Goal: Task Accomplishment & Management: Use online tool/utility

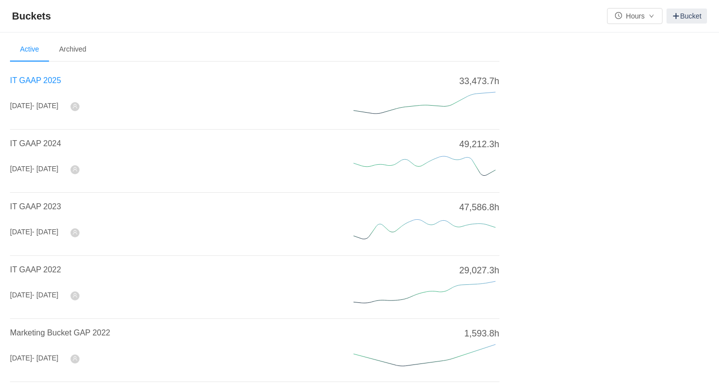
click at [44, 81] on span "IT GAAP 2025" at bounding box center [35, 80] width 51 height 9
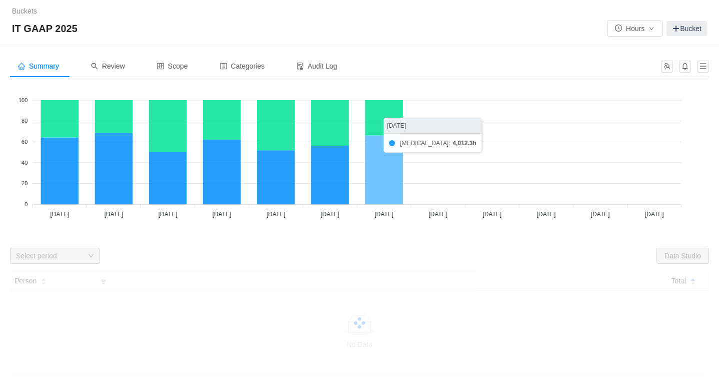
click at [390, 172] on icon at bounding box center [384, 169] width 38 height 69
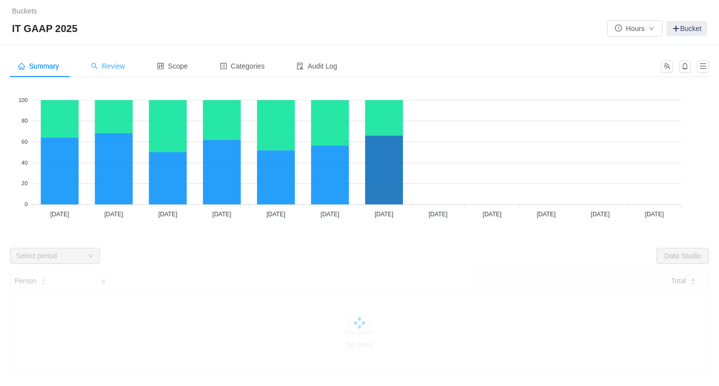
click at [121, 70] on span "Review" at bounding box center [108, 66] width 34 height 8
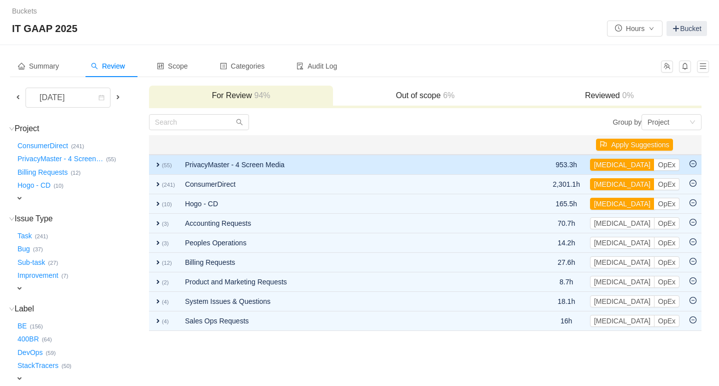
click at [158, 163] on span "expand" at bounding box center [158, 165] width 8 height 8
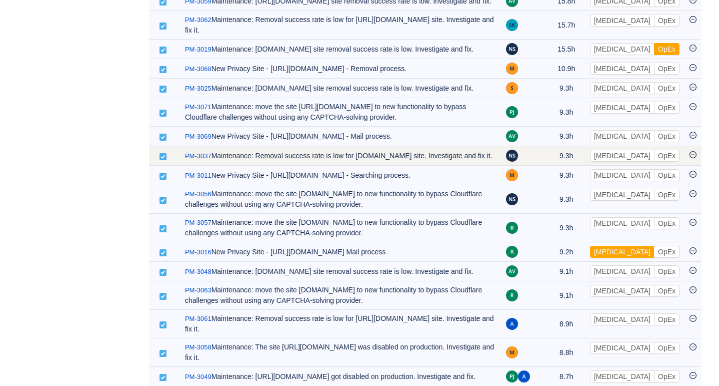
scroll to position [608, 0]
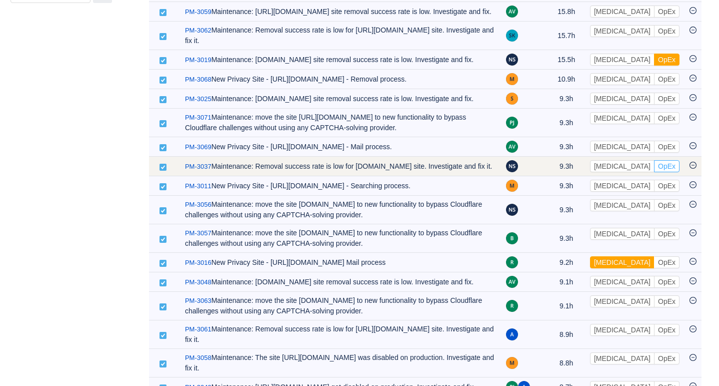
click at [654, 172] on button "OpEx" at bounding box center [667, 166] width 26 height 12
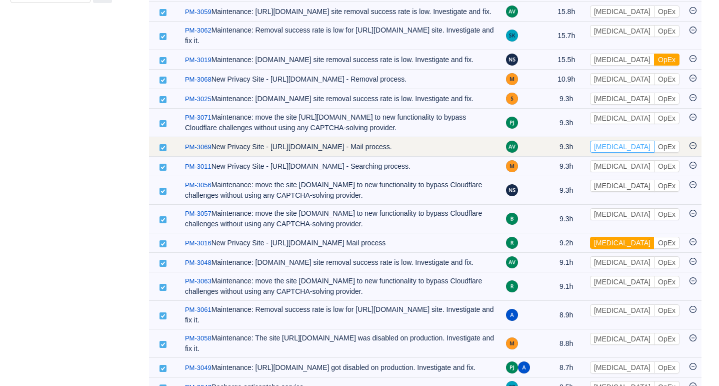
click at [615, 153] on button "[MEDICAL_DATA]" at bounding box center [622, 147] width 65 height 12
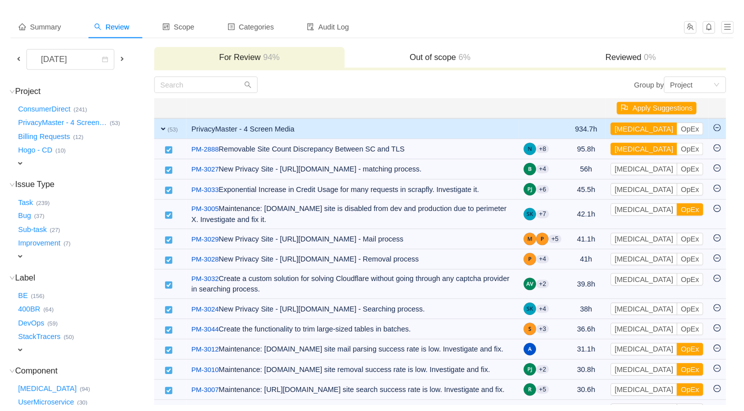
scroll to position [0, 0]
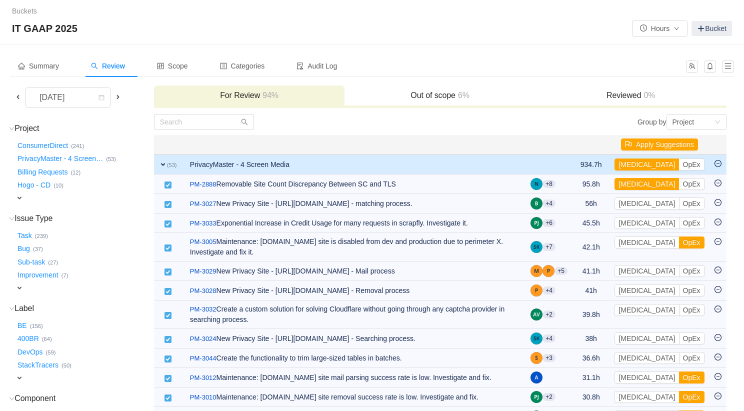
click at [449, 22] on div "IT GAAP 2025 Hours Bucket" at bounding box center [372, 29] width 720 height 16
click at [18, 101] on span at bounding box center [18, 98] width 12 height 12
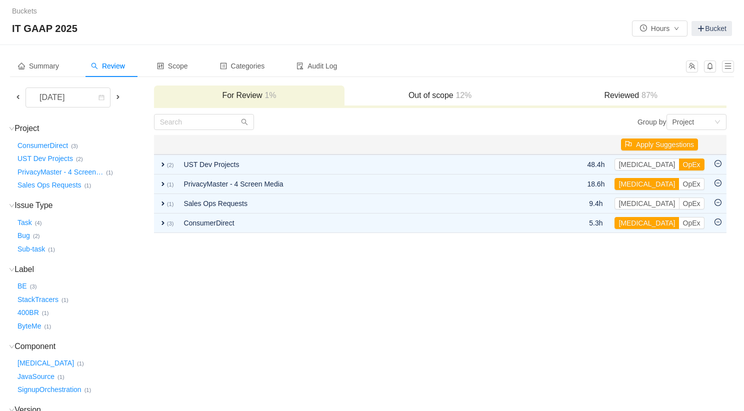
click at [119, 95] on span at bounding box center [118, 97] width 8 height 8
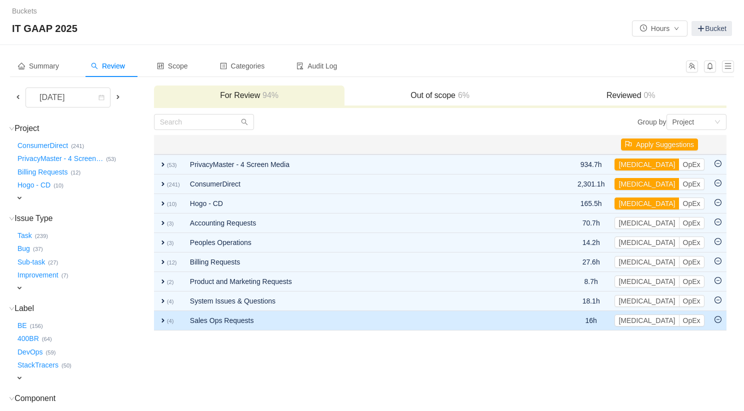
click at [719, 321] on icon "icon: minus-circle" at bounding box center [718, 319] width 7 height 7
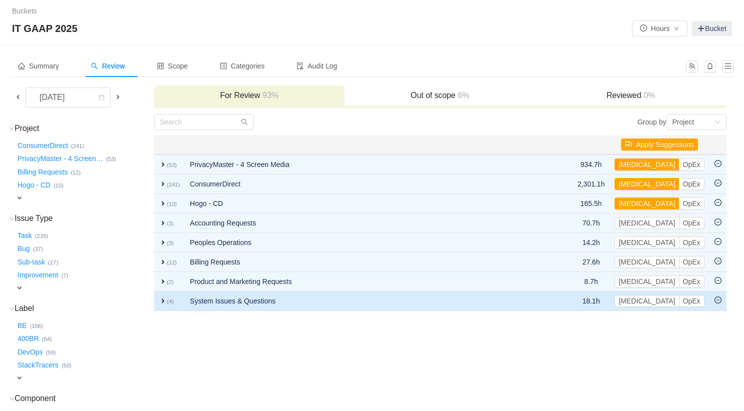
click at [164, 299] on span "expand" at bounding box center [163, 301] width 8 height 8
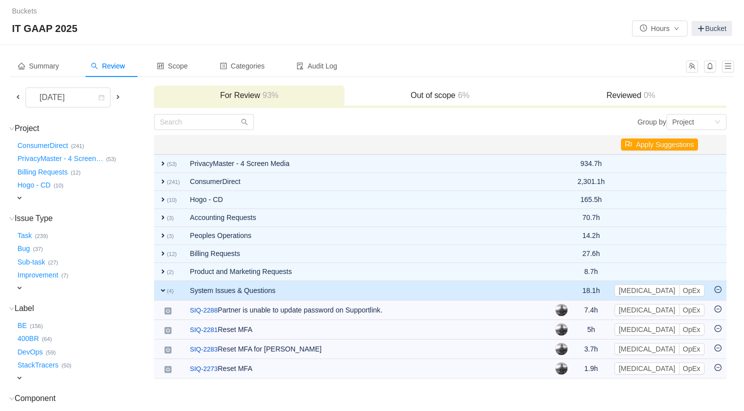
click at [718, 288] on icon "icon: minus-circle" at bounding box center [718, 289] width 7 height 7
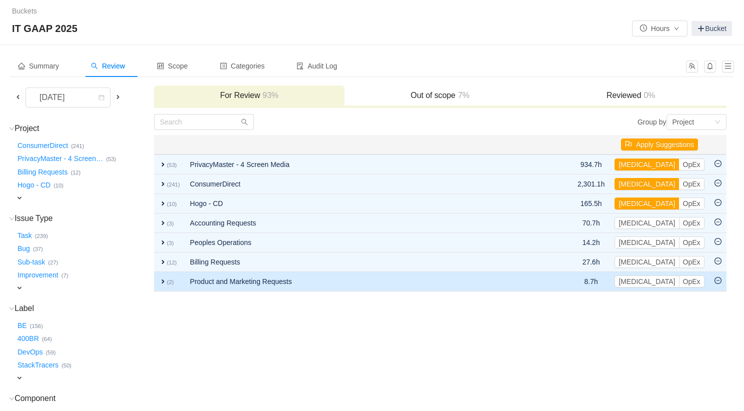
click at [719, 281] on icon "icon: minus-circle" at bounding box center [718, 280] width 3 height 1
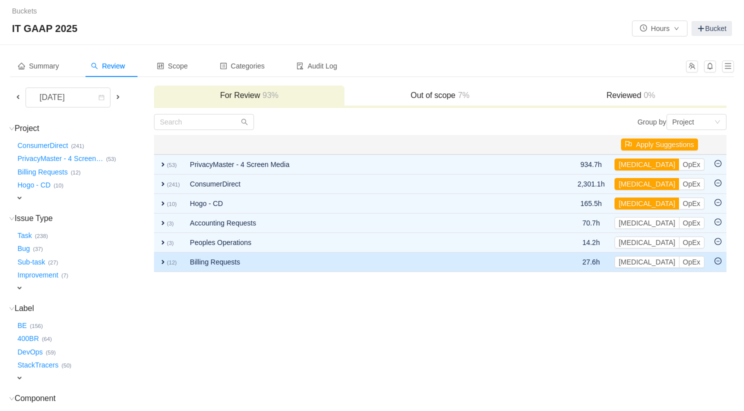
click at [718, 264] on icon "icon: minus-circle" at bounding box center [718, 261] width 7 height 7
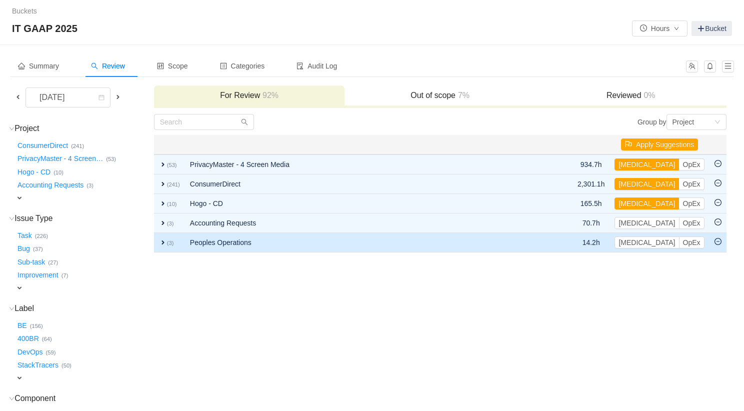
click at [719, 241] on icon "icon: minus-circle" at bounding box center [718, 241] width 7 height 7
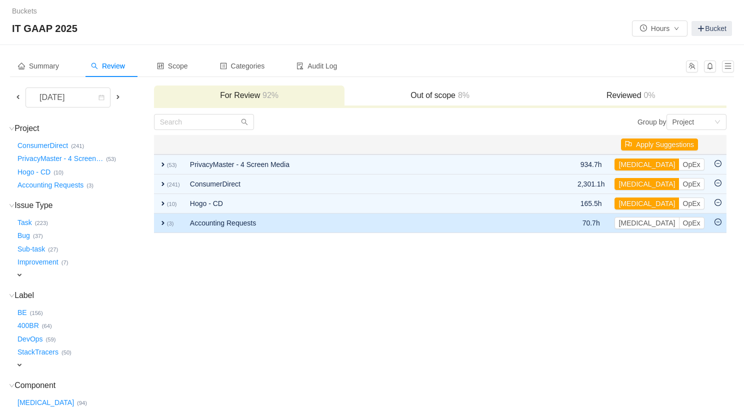
click at [719, 223] on icon "icon: minus-circle" at bounding box center [718, 222] width 7 height 7
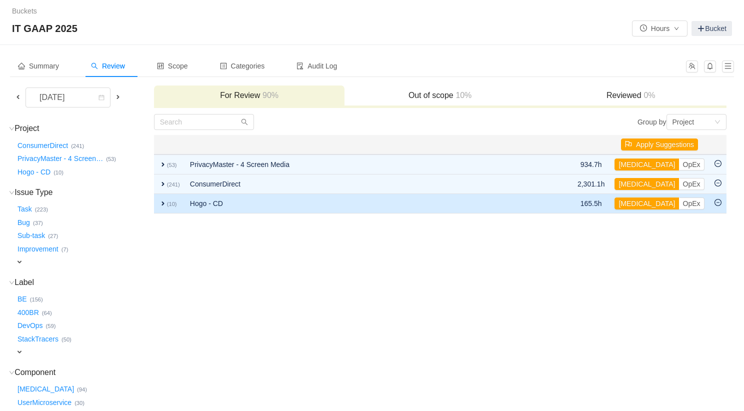
click at [162, 202] on span "expand" at bounding box center [163, 204] width 8 height 8
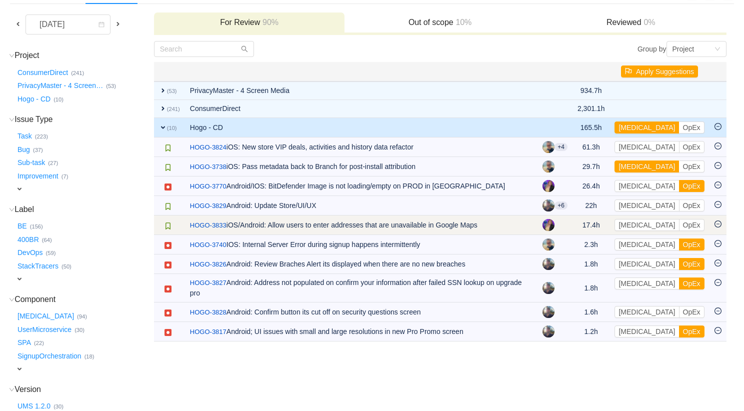
scroll to position [74, 0]
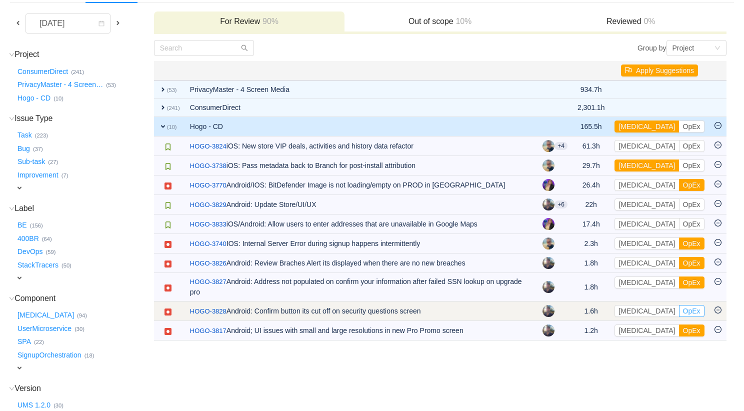
click at [679, 310] on button "OpEx" at bounding box center [692, 311] width 26 height 12
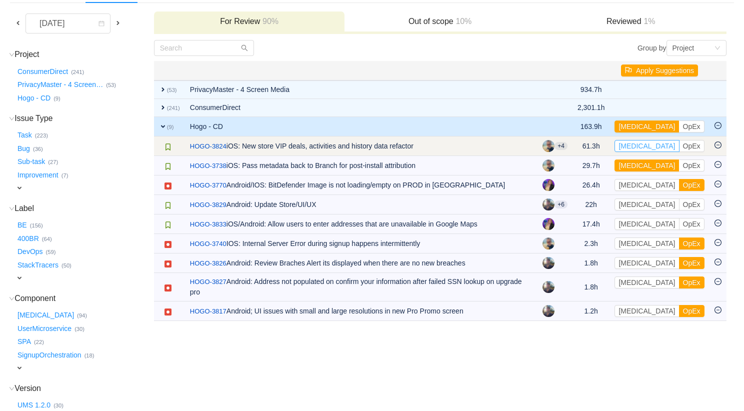
click at [638, 147] on button "[MEDICAL_DATA]" at bounding box center [647, 146] width 65 height 12
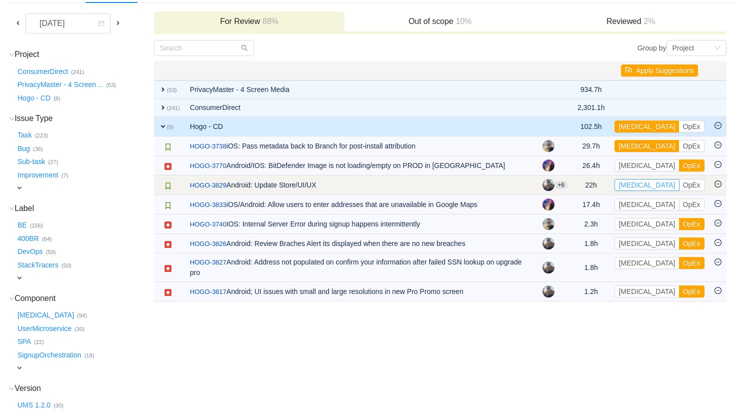
click at [638, 188] on button "[MEDICAL_DATA]" at bounding box center [647, 185] width 65 height 12
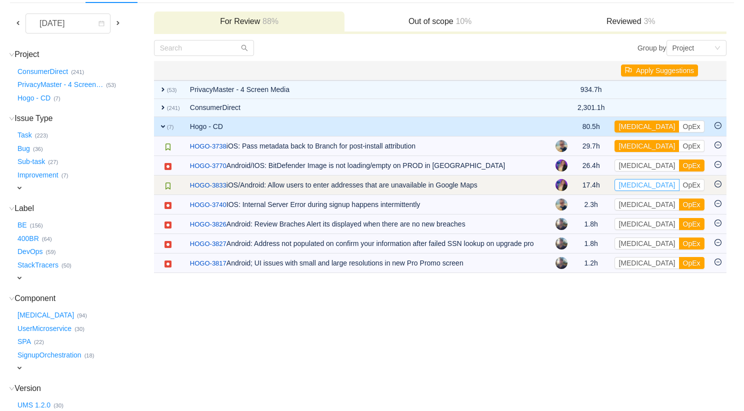
click at [639, 187] on button "[MEDICAL_DATA]" at bounding box center [647, 185] width 65 height 12
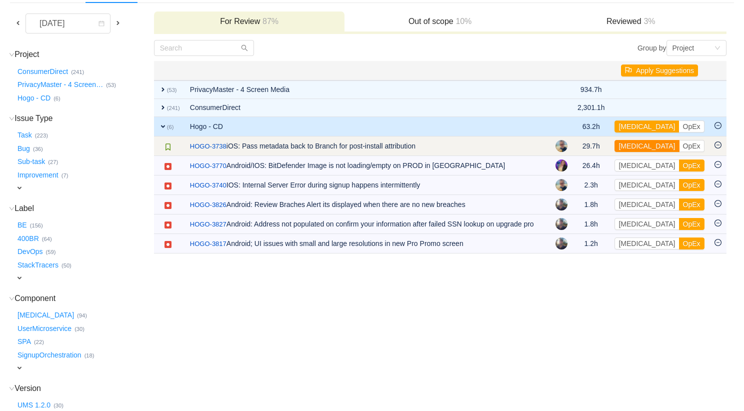
click at [642, 146] on button "[MEDICAL_DATA]" at bounding box center [647, 146] width 65 height 12
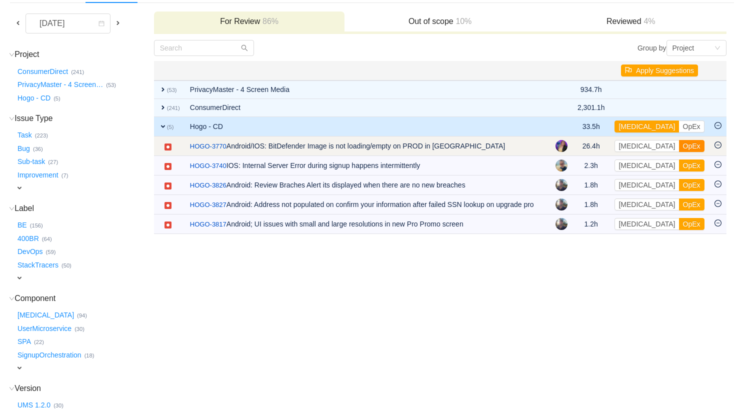
click at [679, 143] on button "OpEx" at bounding box center [692, 146] width 26 height 12
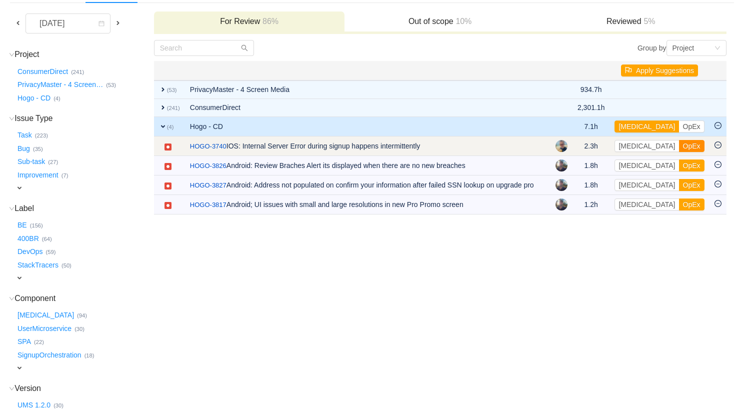
click at [679, 148] on button "OpEx" at bounding box center [692, 146] width 26 height 12
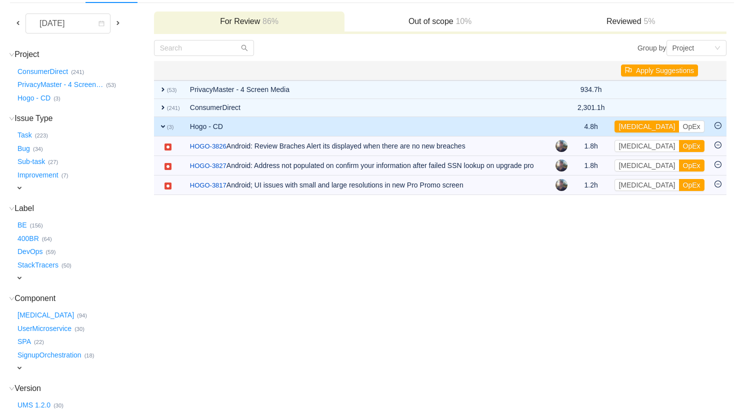
click at [679, 148] on button "OpEx" at bounding box center [692, 146] width 26 height 12
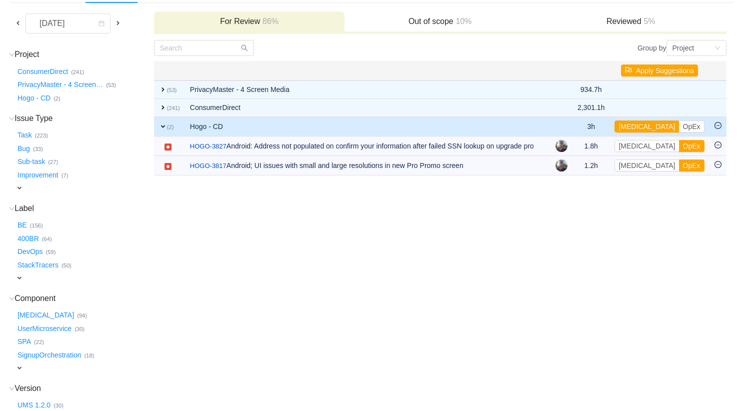
click at [679, 148] on button "OpEx" at bounding box center [692, 146] width 26 height 12
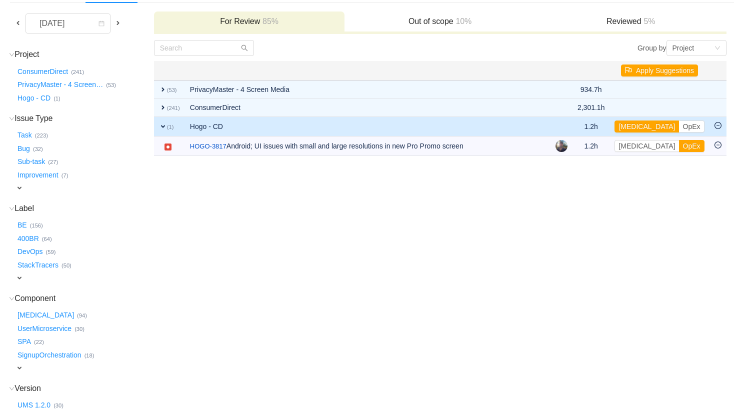
click at [679, 148] on button "OpEx" at bounding box center [692, 146] width 26 height 12
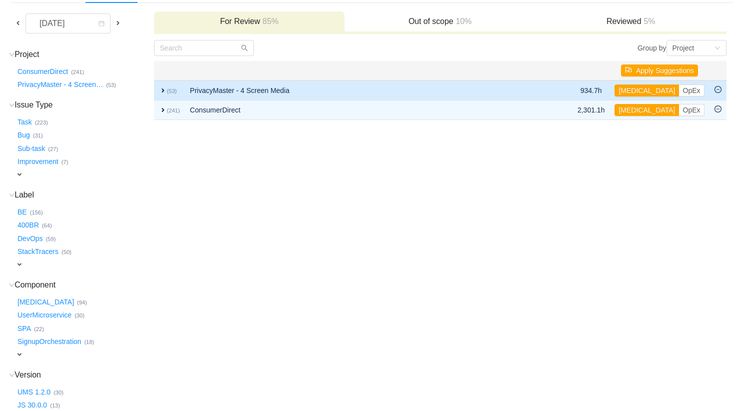
click at [162, 89] on span "expand" at bounding box center [163, 91] width 8 height 8
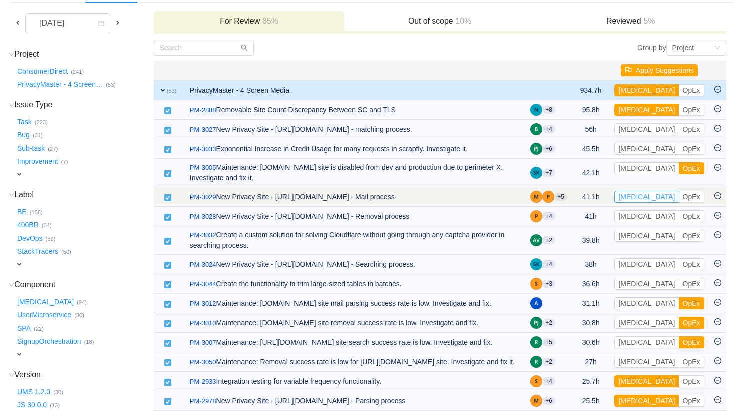
click at [632, 200] on button "[MEDICAL_DATA]" at bounding box center [647, 197] width 65 height 12
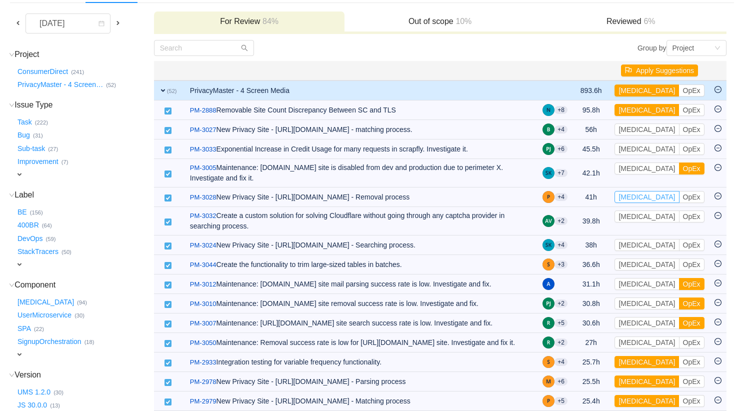
click at [632, 200] on button "[MEDICAL_DATA]" at bounding box center [647, 197] width 65 height 12
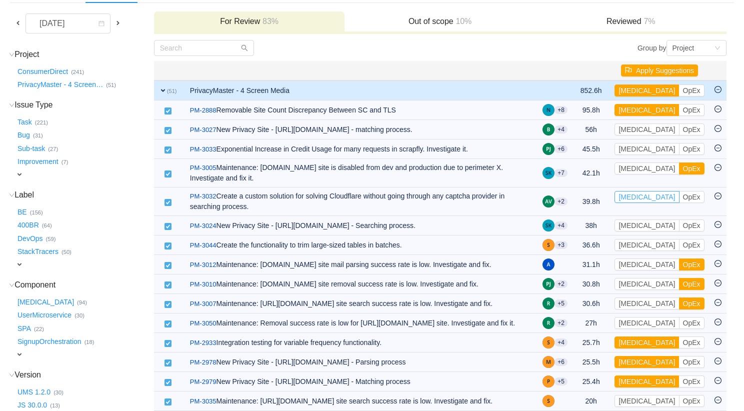
click at [632, 200] on button "[MEDICAL_DATA]" at bounding box center [647, 197] width 65 height 12
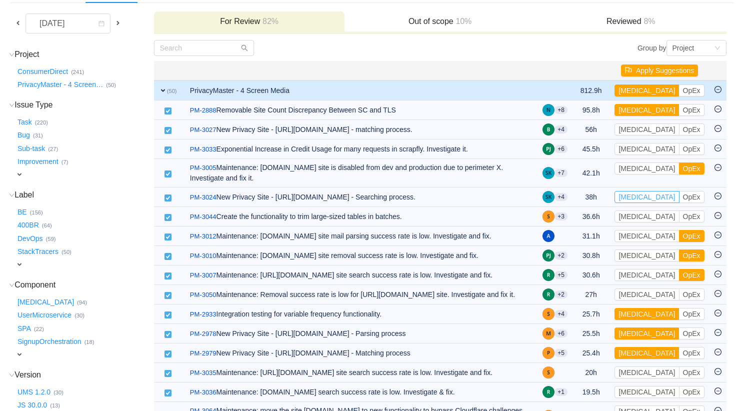
click at [632, 200] on button "[MEDICAL_DATA]" at bounding box center [647, 197] width 65 height 12
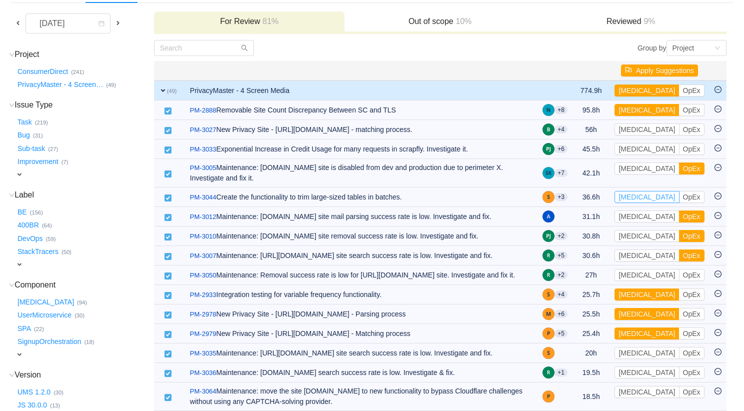
click at [632, 200] on button "[MEDICAL_DATA]" at bounding box center [647, 197] width 65 height 12
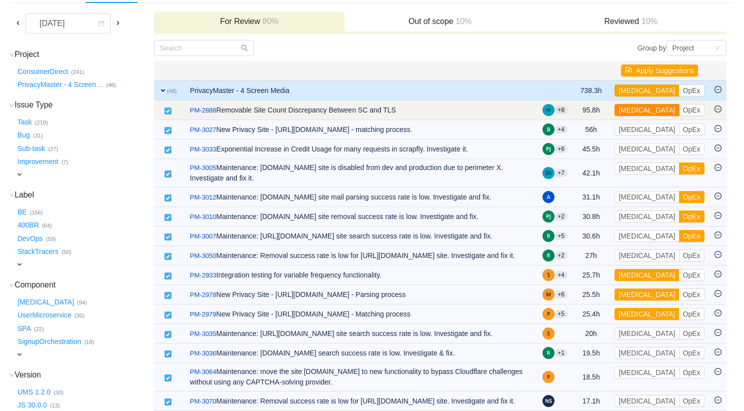
click at [639, 110] on button "[MEDICAL_DATA]" at bounding box center [647, 110] width 65 height 12
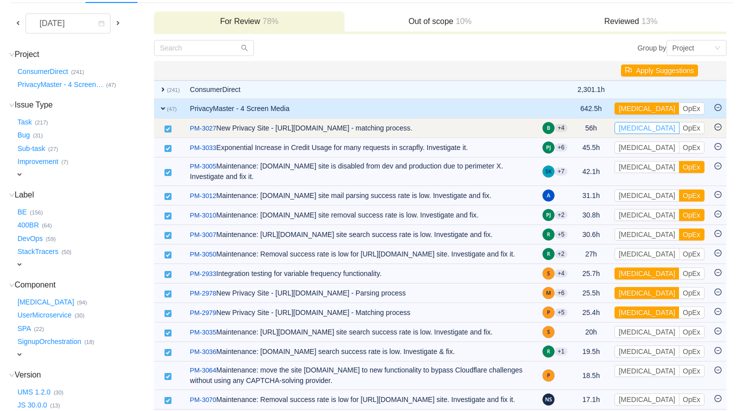
click at [636, 129] on button "[MEDICAL_DATA]" at bounding box center [647, 128] width 65 height 12
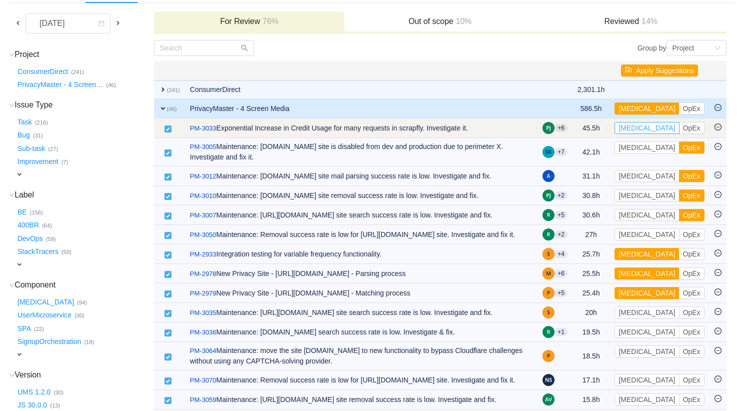
click at [636, 129] on button "[MEDICAL_DATA]" at bounding box center [647, 128] width 65 height 12
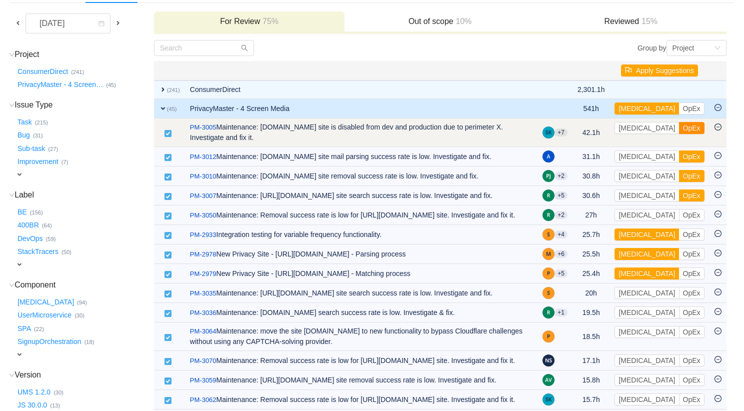
click at [679, 129] on button "OpEx" at bounding box center [692, 128] width 26 height 12
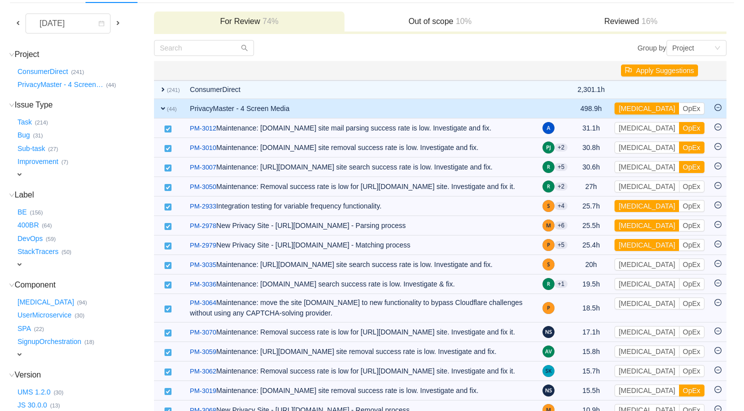
click at [679, 129] on button "OpEx" at bounding box center [692, 128] width 26 height 12
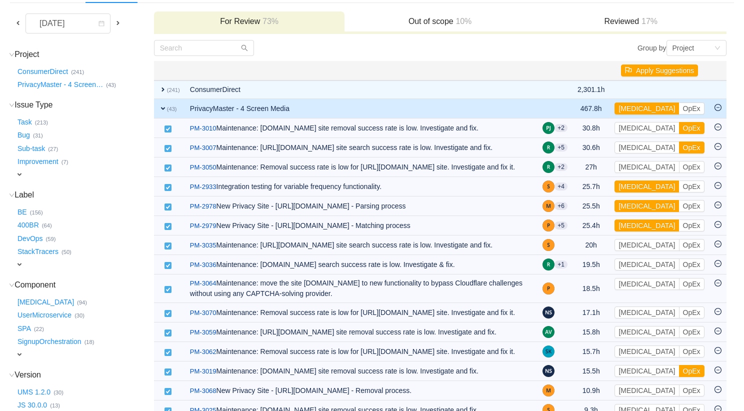
click at [679, 129] on button "OpEx" at bounding box center [692, 128] width 26 height 12
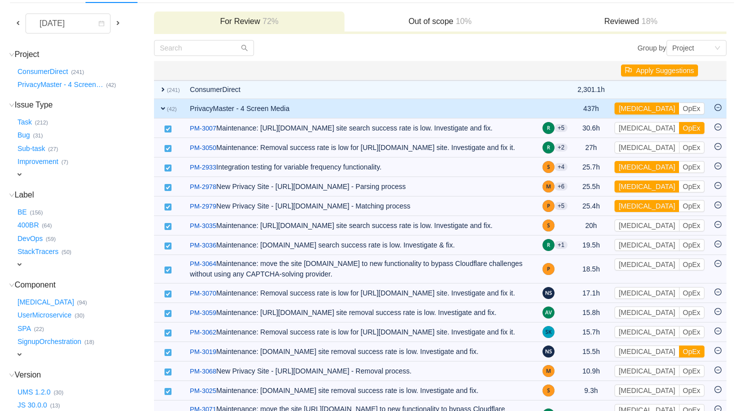
click at [679, 129] on button "OpEx" at bounding box center [692, 128] width 26 height 12
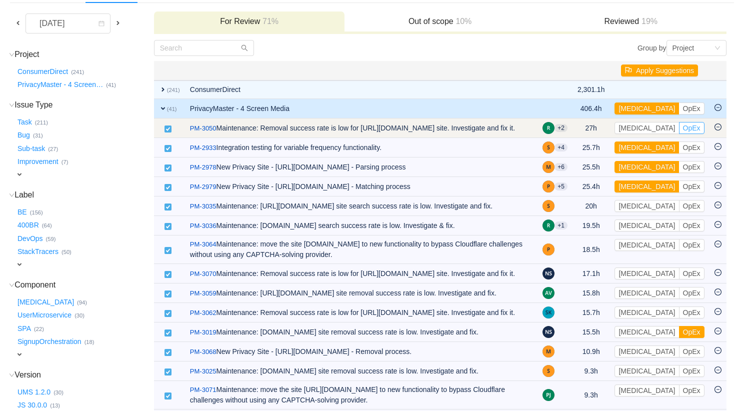
click at [679, 132] on button "OpEx" at bounding box center [692, 128] width 26 height 12
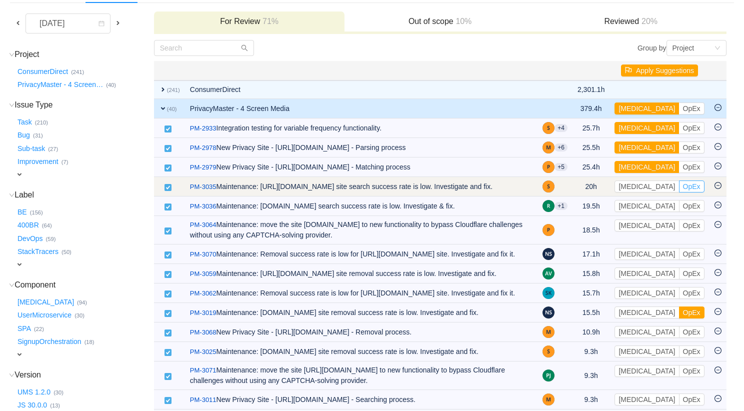
click at [679, 186] on button "OpEx" at bounding box center [692, 187] width 26 height 12
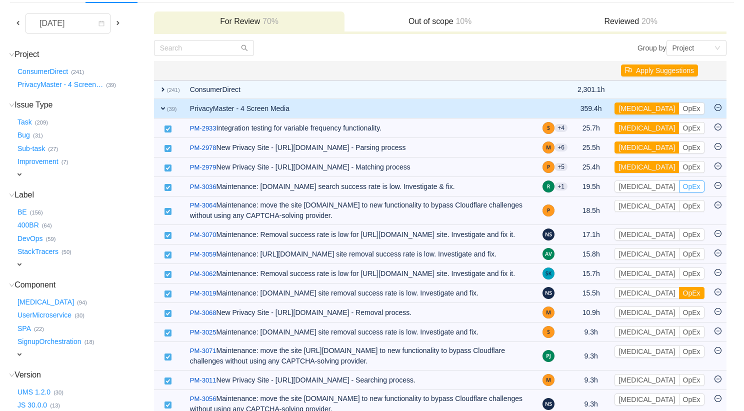
click at [679, 186] on button "OpEx" at bounding box center [692, 187] width 26 height 12
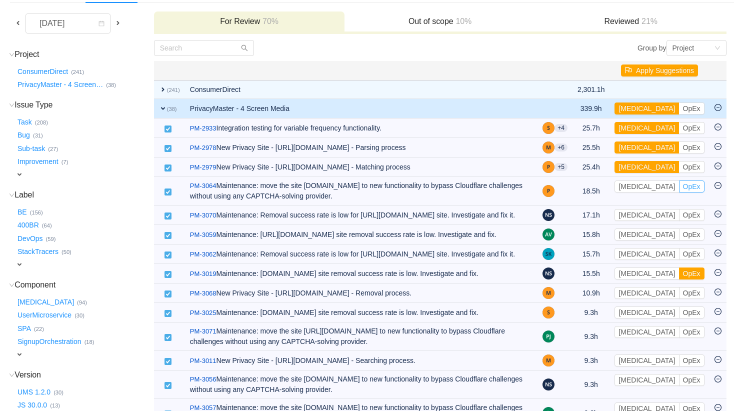
click at [679, 186] on button "OpEx" at bounding box center [692, 187] width 26 height 12
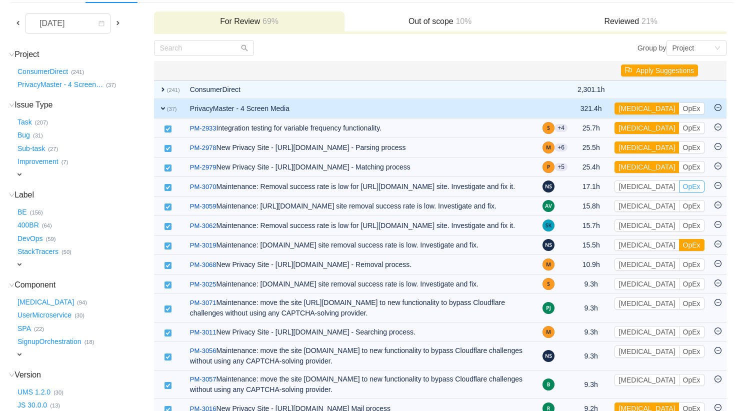
click at [679, 186] on button "OpEx" at bounding box center [692, 187] width 26 height 12
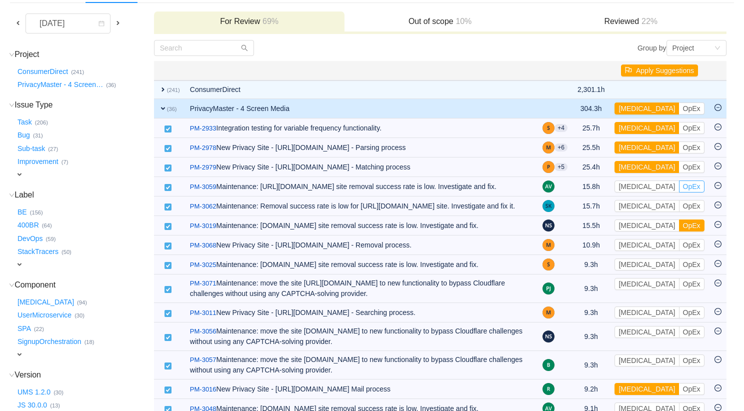
click at [679, 186] on button "OpEx" at bounding box center [692, 187] width 26 height 12
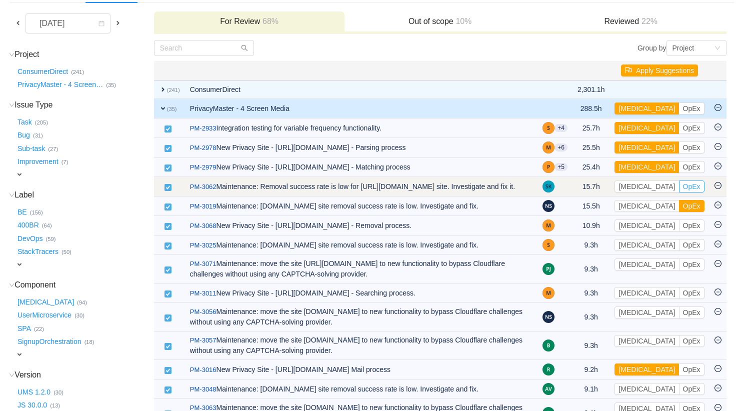
click at [679, 188] on button "OpEx" at bounding box center [692, 187] width 26 height 12
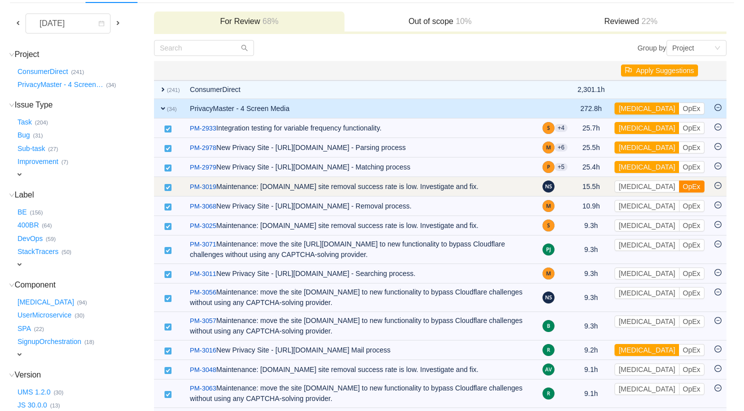
click at [679, 185] on button "OpEx" at bounding box center [692, 187] width 26 height 12
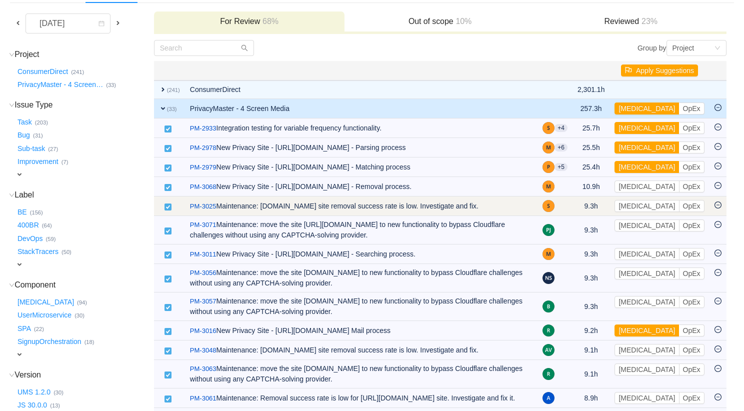
click at [665, 214] on td "[MEDICAL_DATA] OpEx Out of scope" at bounding box center [660, 207] width 100 height 20
click at [666, 213] on td "[MEDICAL_DATA] OpEx Out of scope" at bounding box center [660, 207] width 100 height 20
click at [679, 203] on button "OpEx" at bounding box center [692, 206] width 26 height 12
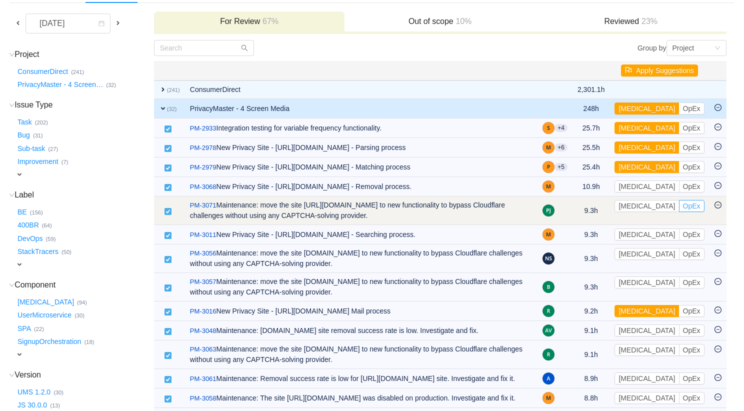
click at [679, 206] on button "OpEx" at bounding box center [692, 206] width 26 height 12
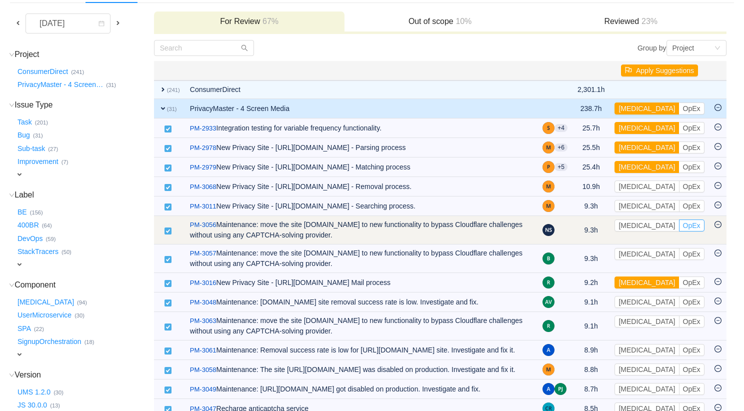
click at [679, 225] on button "OpEx" at bounding box center [692, 226] width 26 height 12
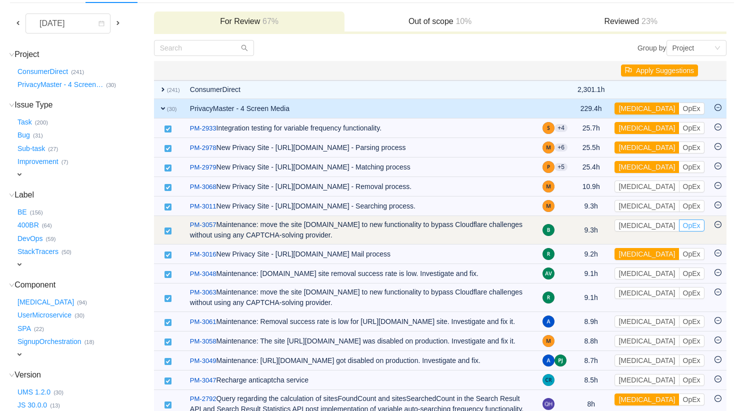
click at [679, 230] on button "OpEx" at bounding box center [692, 226] width 26 height 12
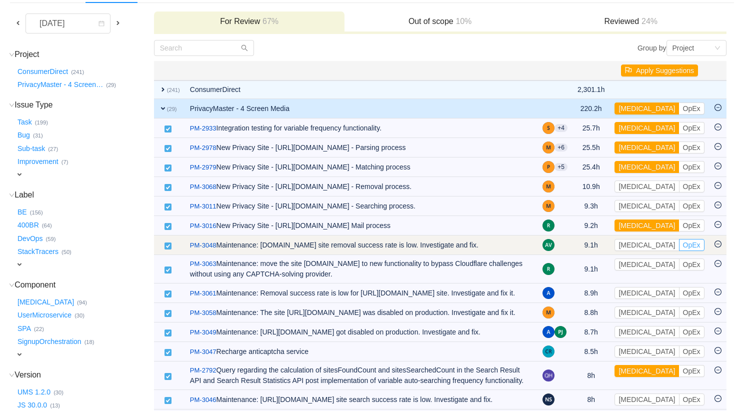
click at [679, 246] on button "OpEx" at bounding box center [692, 245] width 26 height 12
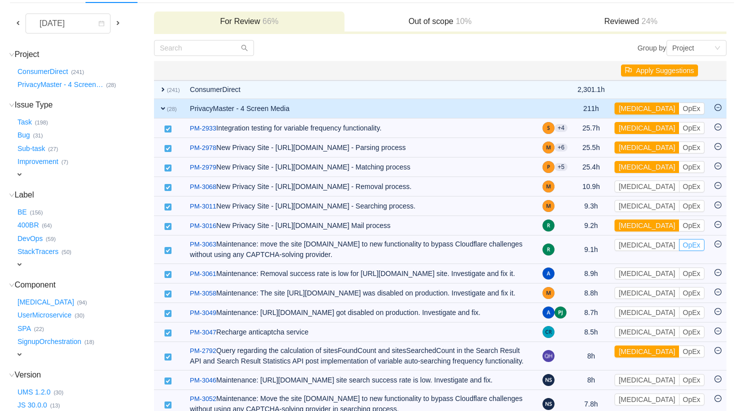
click at [679, 246] on button "OpEx" at bounding box center [692, 245] width 26 height 12
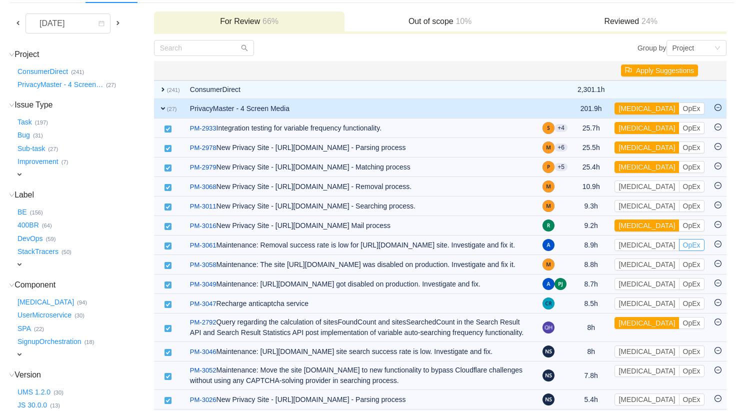
click at [679, 246] on button "OpEx" at bounding box center [692, 245] width 26 height 12
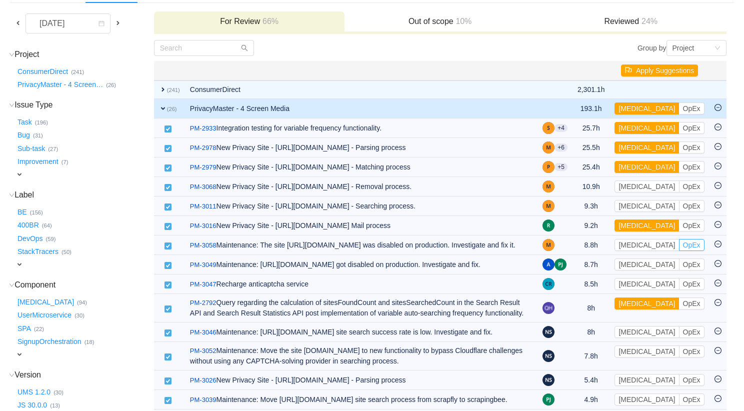
click at [679, 246] on button "OpEx" at bounding box center [692, 245] width 26 height 12
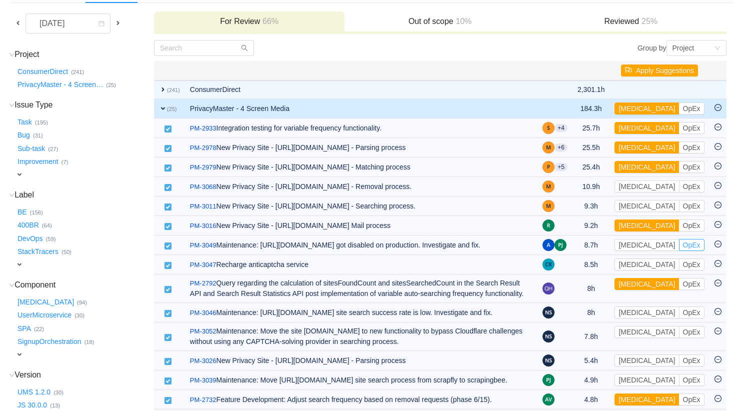
click at [679, 246] on button "OpEx" at bounding box center [692, 245] width 26 height 12
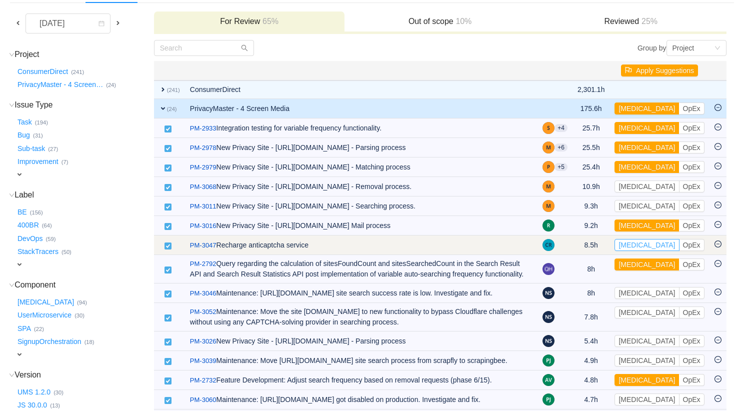
click at [641, 246] on button "[MEDICAL_DATA]" at bounding box center [647, 245] width 65 height 12
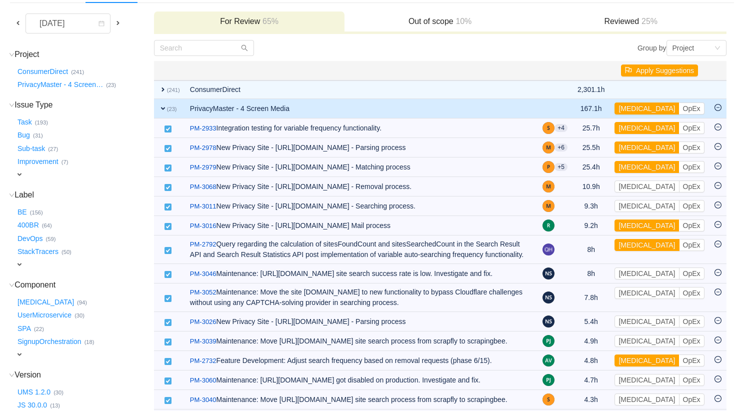
click at [641, 246] on button "[MEDICAL_DATA]" at bounding box center [647, 245] width 65 height 12
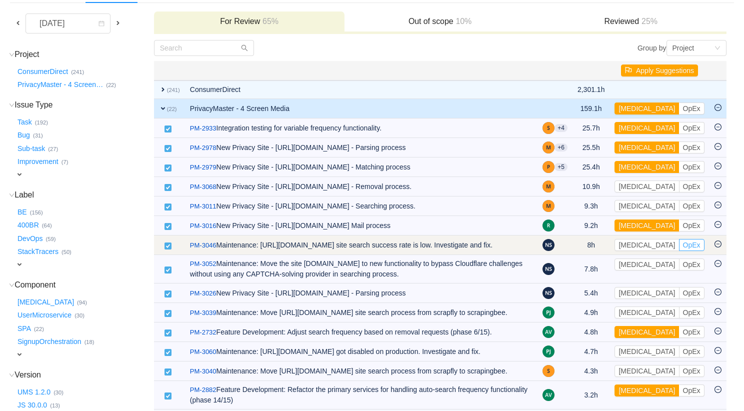
click at [679, 248] on button "OpEx" at bounding box center [692, 245] width 26 height 12
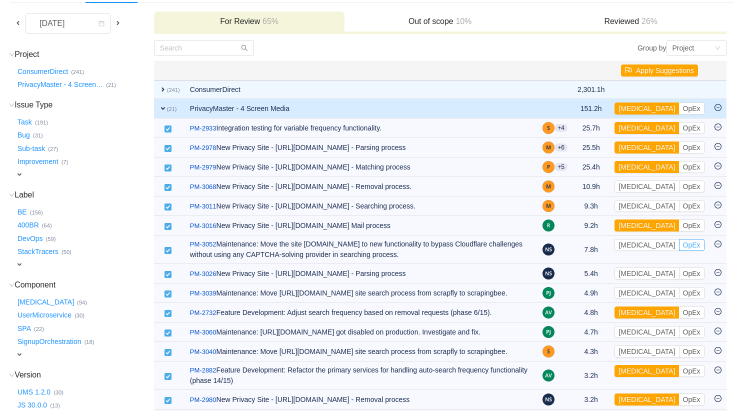
click at [679, 248] on button "OpEx" at bounding box center [692, 245] width 26 height 12
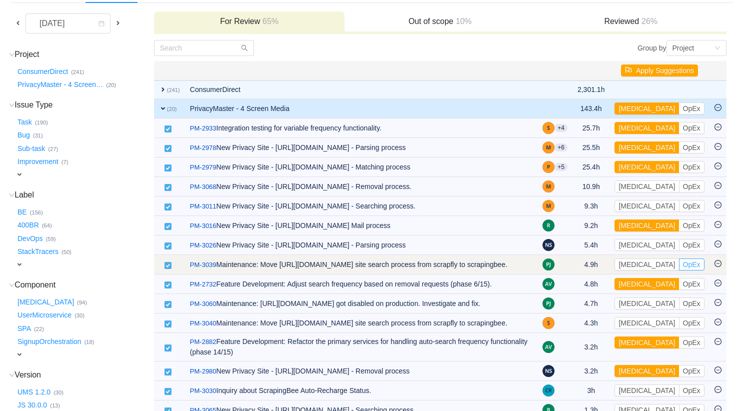
click at [679, 267] on button "OpEx" at bounding box center [692, 265] width 26 height 12
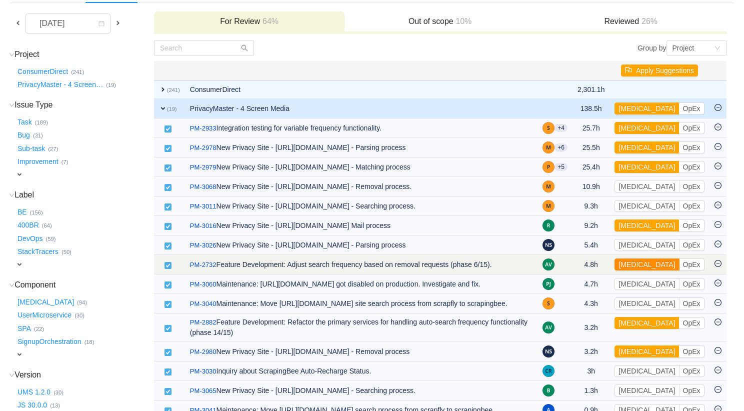
click at [642, 266] on button "[MEDICAL_DATA]" at bounding box center [647, 265] width 65 height 12
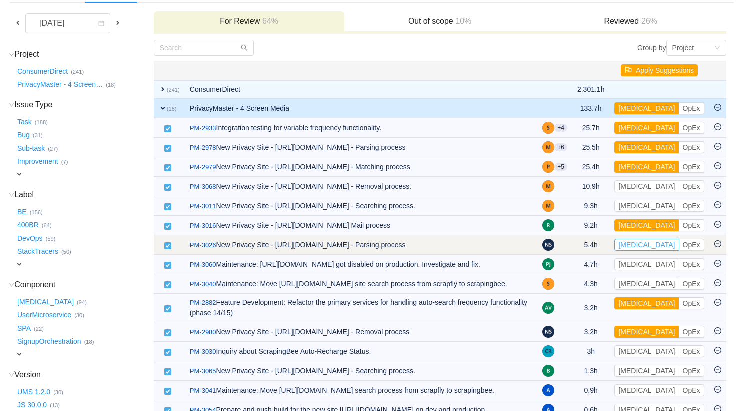
click at [641, 248] on button "[MEDICAL_DATA]" at bounding box center [647, 245] width 65 height 12
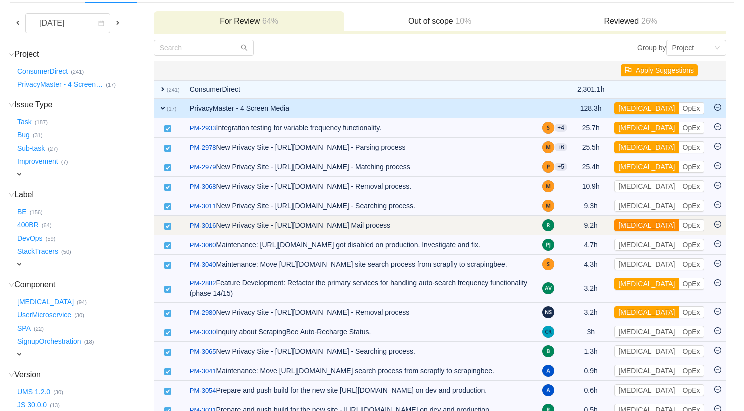
click at [643, 225] on button "[MEDICAL_DATA]" at bounding box center [647, 226] width 65 height 12
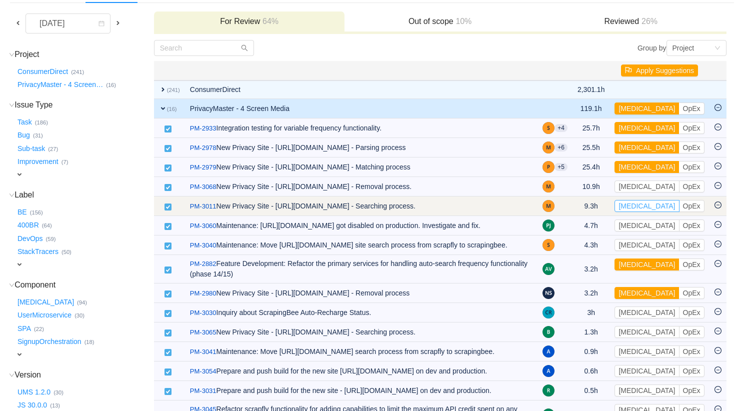
click at [641, 205] on button "[MEDICAL_DATA]" at bounding box center [647, 206] width 65 height 12
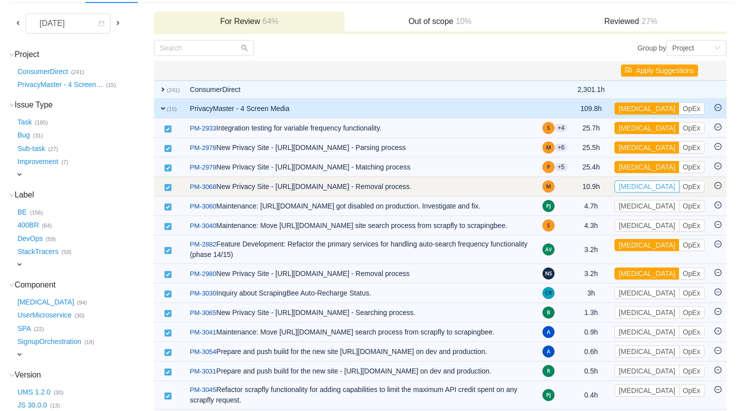
click at [641, 187] on button "[MEDICAL_DATA]" at bounding box center [647, 187] width 65 height 12
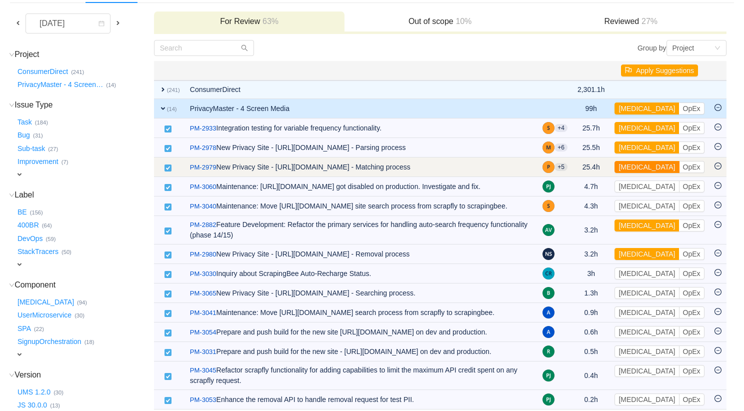
click at [641, 168] on button "[MEDICAL_DATA]" at bounding box center [647, 167] width 65 height 12
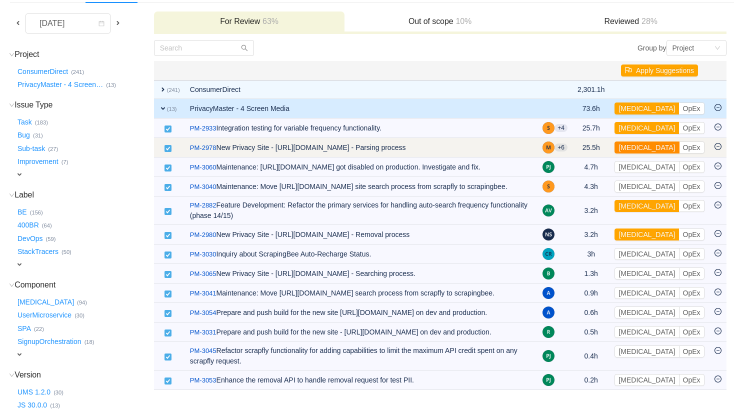
click at [641, 148] on button "[MEDICAL_DATA]" at bounding box center [647, 148] width 65 height 12
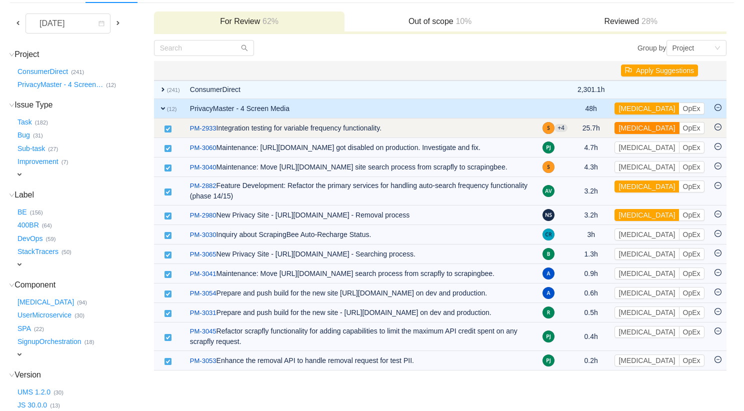
click at [640, 129] on button "[MEDICAL_DATA]" at bounding box center [647, 128] width 65 height 12
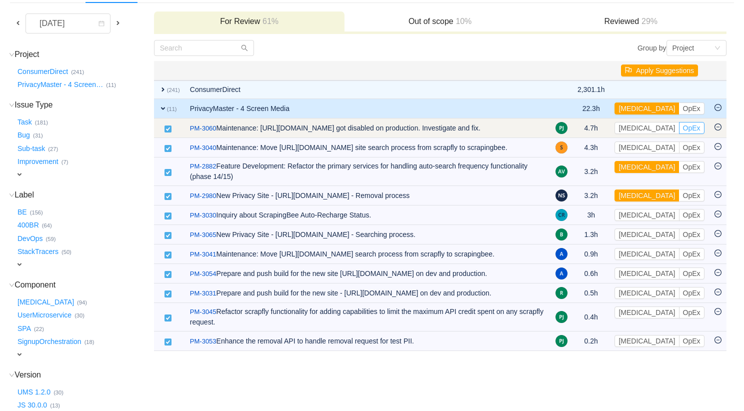
click at [679, 131] on button "OpEx" at bounding box center [692, 128] width 26 height 12
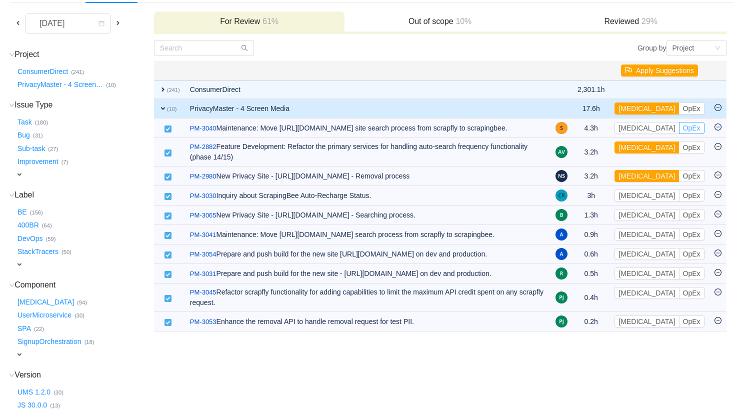
click at [679, 131] on button "OpEx" at bounding box center [692, 128] width 26 height 12
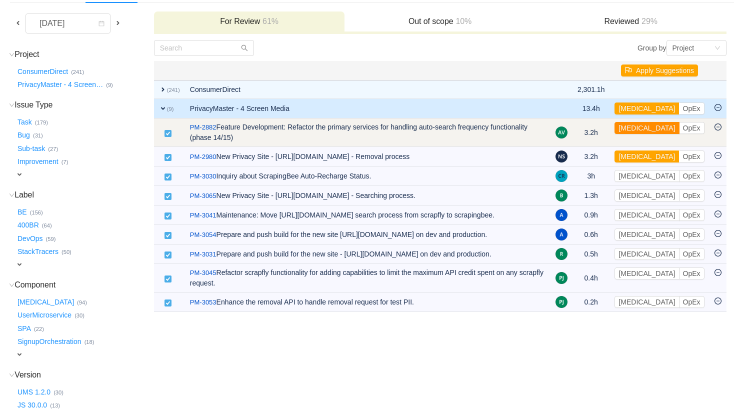
click at [639, 130] on button "[MEDICAL_DATA]" at bounding box center [647, 128] width 65 height 12
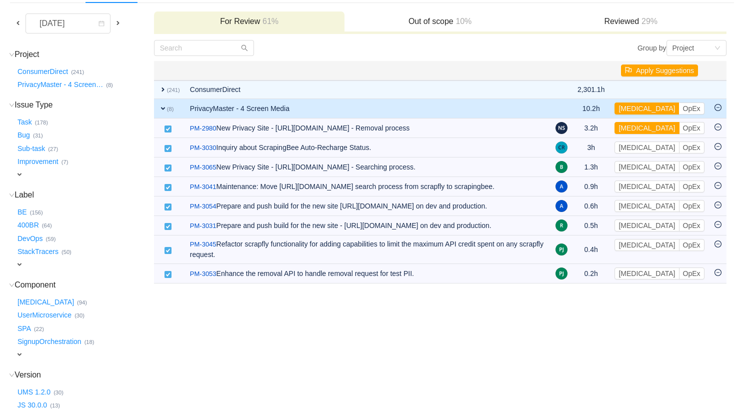
click at [639, 130] on button "[MEDICAL_DATA]" at bounding box center [647, 128] width 65 height 12
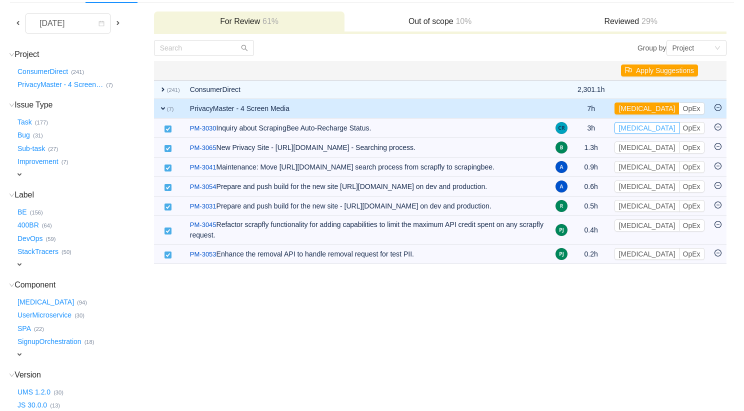
click at [639, 130] on button "[MEDICAL_DATA]" at bounding box center [647, 128] width 65 height 12
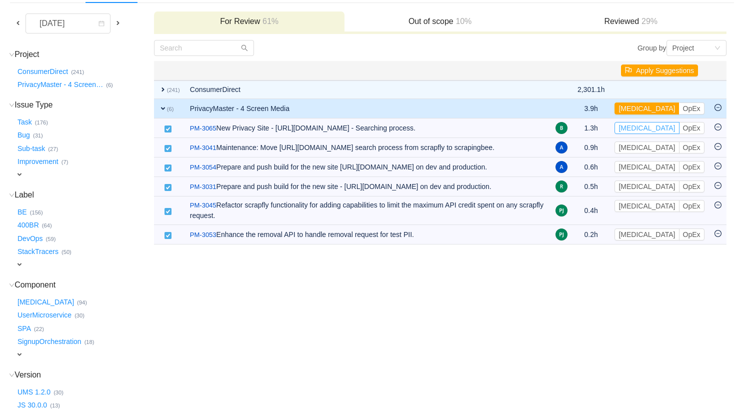
click at [639, 130] on button "[MEDICAL_DATA]" at bounding box center [647, 128] width 65 height 12
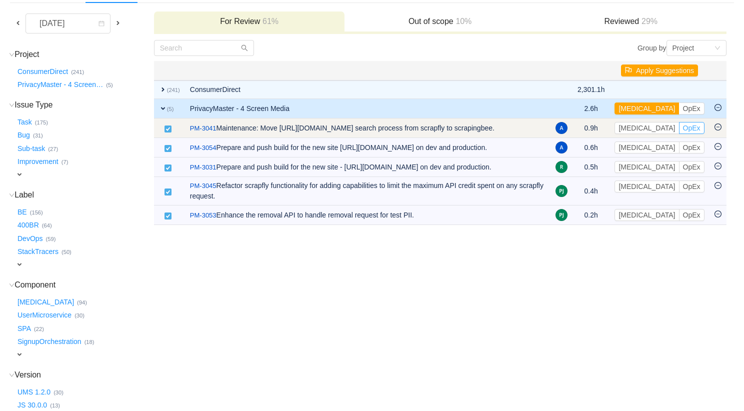
click at [679, 129] on button "OpEx" at bounding box center [692, 128] width 26 height 12
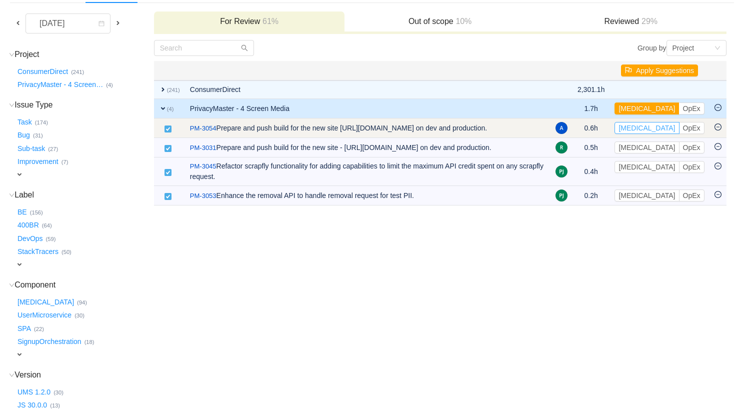
click at [642, 129] on button "[MEDICAL_DATA]" at bounding box center [647, 128] width 65 height 12
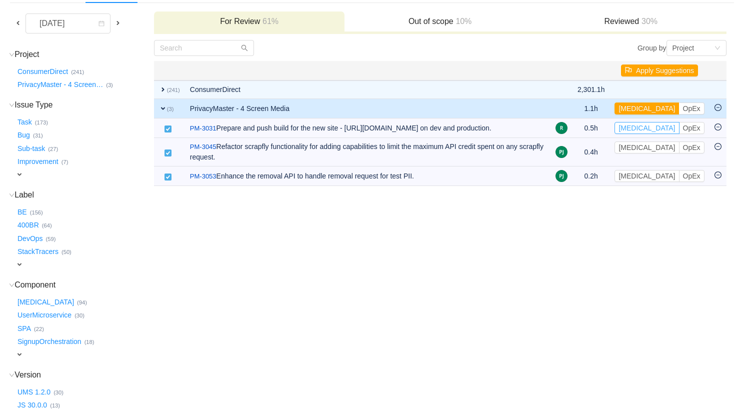
click at [642, 129] on button "[MEDICAL_DATA]" at bounding box center [647, 128] width 65 height 12
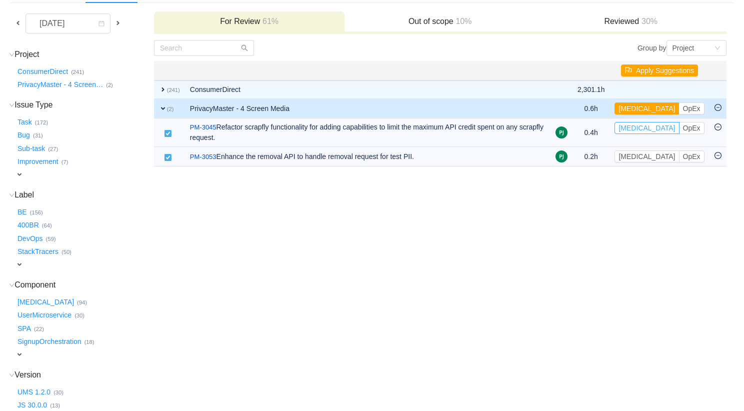
click at [642, 129] on button "[MEDICAL_DATA]" at bounding box center [647, 128] width 65 height 12
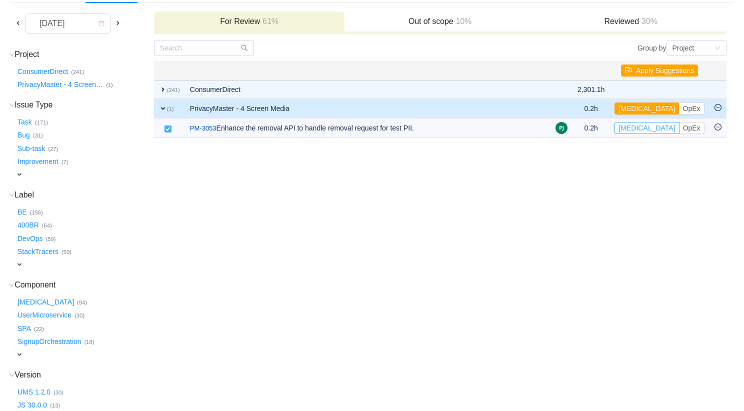
click at [642, 129] on button "[MEDICAL_DATA]" at bounding box center [647, 128] width 65 height 12
